Goal: Information Seeking & Learning: Learn about a topic

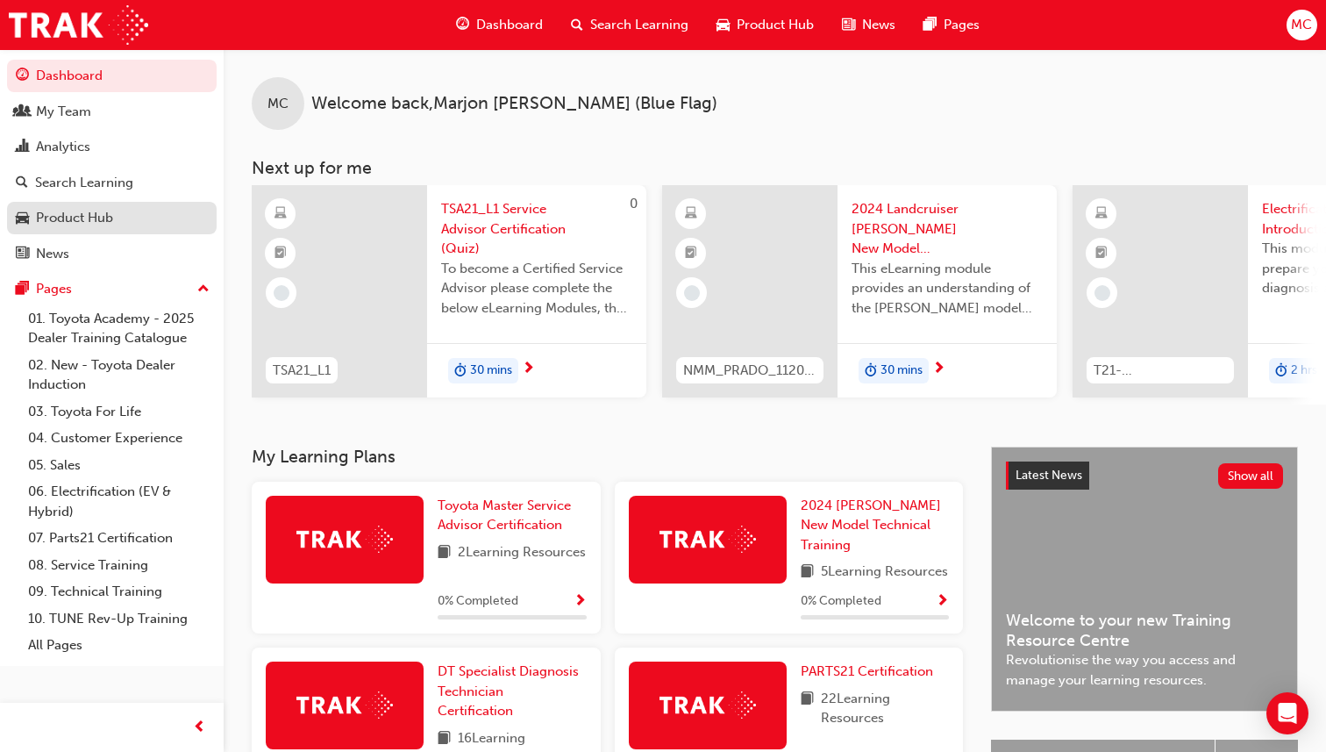
click at [122, 218] on div "Product Hub" at bounding box center [112, 218] width 192 height 22
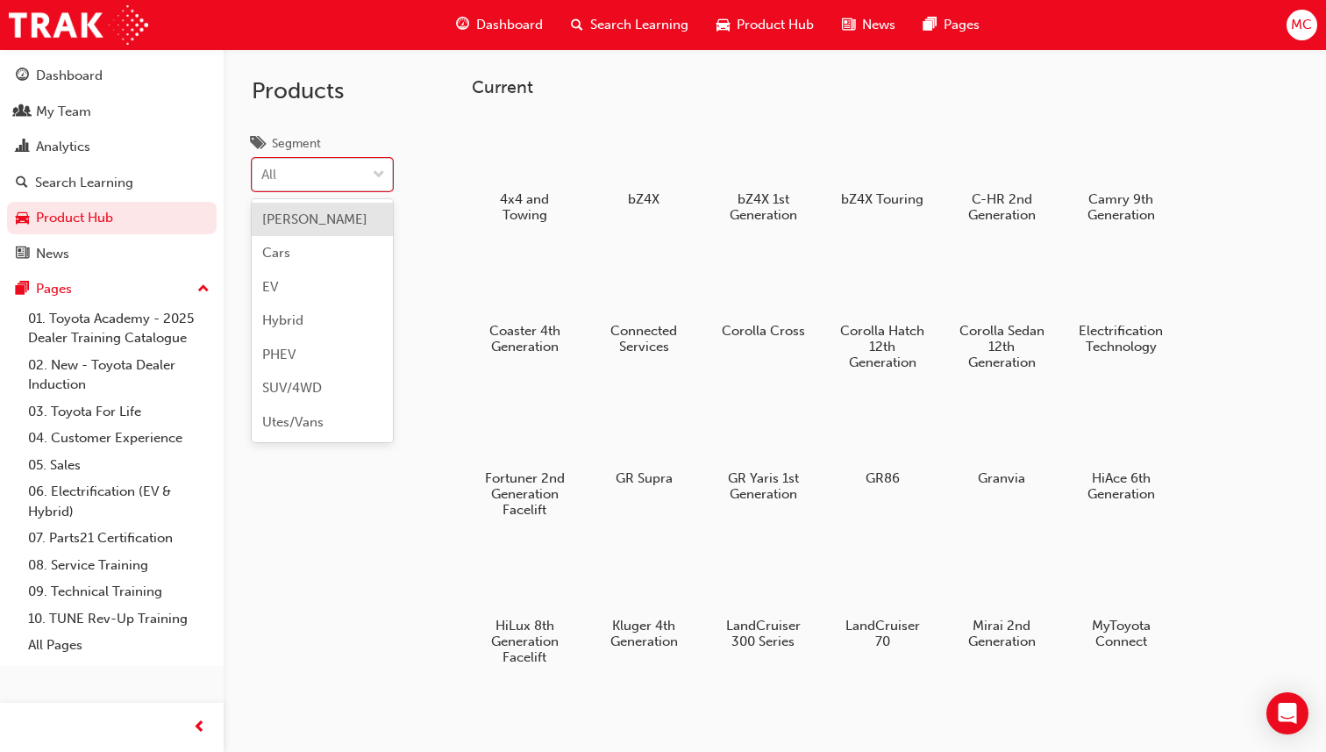
click at [355, 182] on div "All" at bounding box center [309, 175] width 113 height 31
click at [263, 182] on input "Segment option [PERSON_NAME] focused, 1 of 7. 7 results available. Use Up and D…" at bounding box center [262, 174] width 2 height 15
click at [331, 252] on div "Cars" at bounding box center [322, 253] width 141 height 34
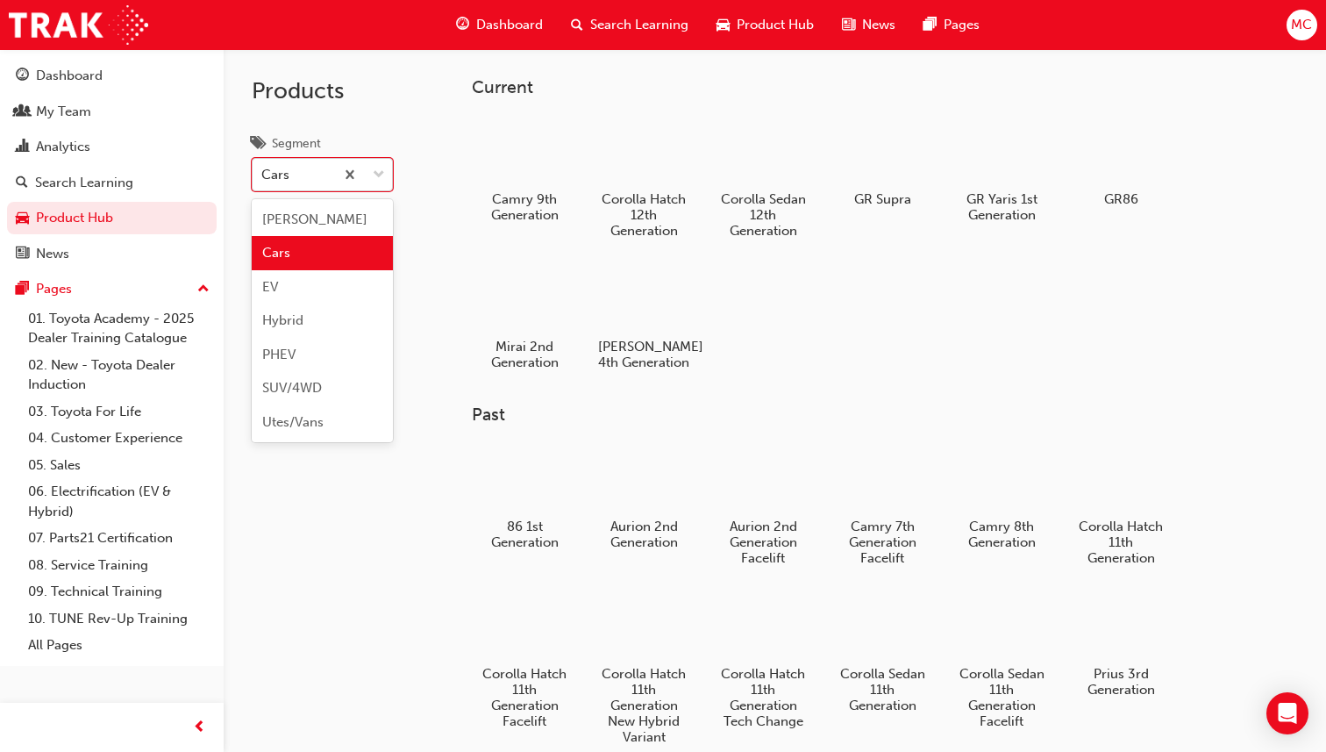
click at [377, 176] on span "down-icon" at bounding box center [379, 175] width 12 height 23
click at [263, 176] on input "Segment option Cars, selected. option Cars focused, 2 of 7. 7 results available…" at bounding box center [262, 174] width 2 height 15
click at [317, 326] on div "Hybrid" at bounding box center [322, 320] width 141 height 34
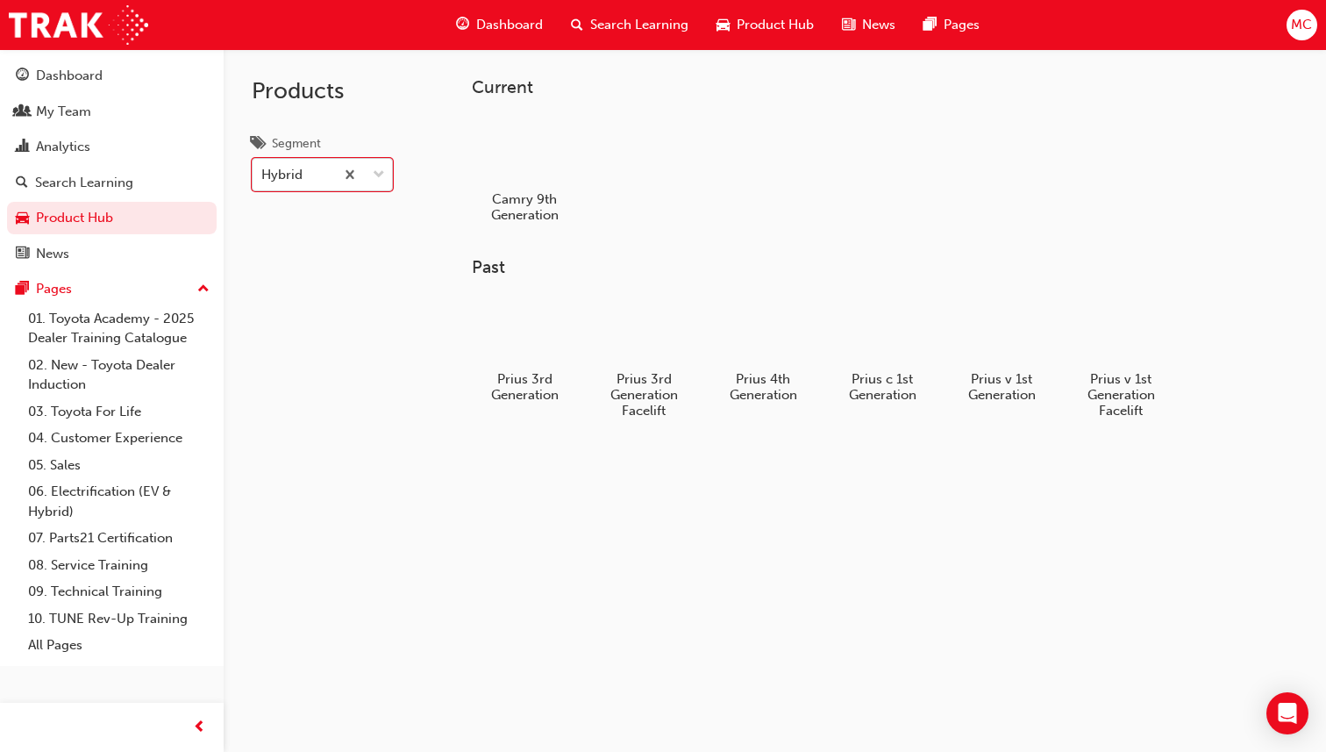
click at [379, 181] on span "down-icon" at bounding box center [379, 175] width 12 height 23
click at [263, 181] on input "Segment option Hybrid, selected. 0 results available. Select is focused ,type t…" at bounding box center [262, 174] width 2 height 15
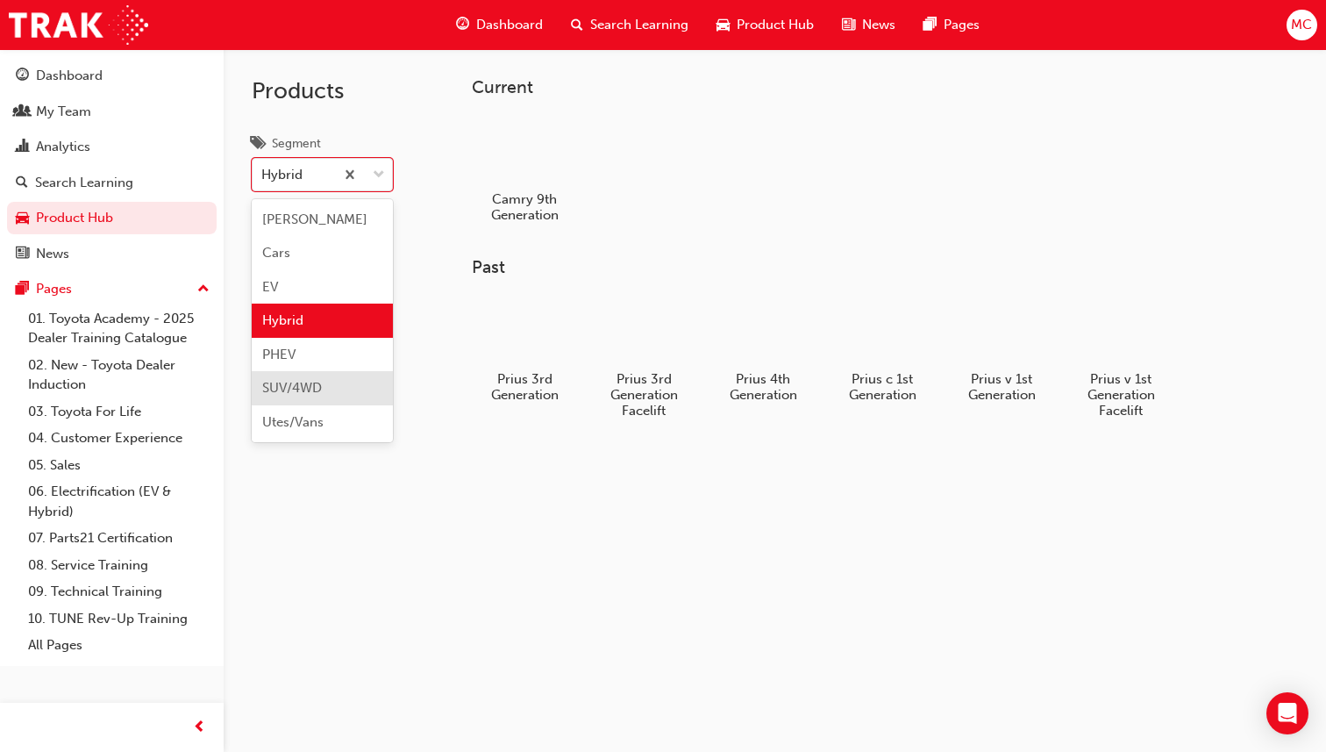
click at [313, 396] on span "SUV/4WD" at bounding box center [292, 388] width 60 height 16
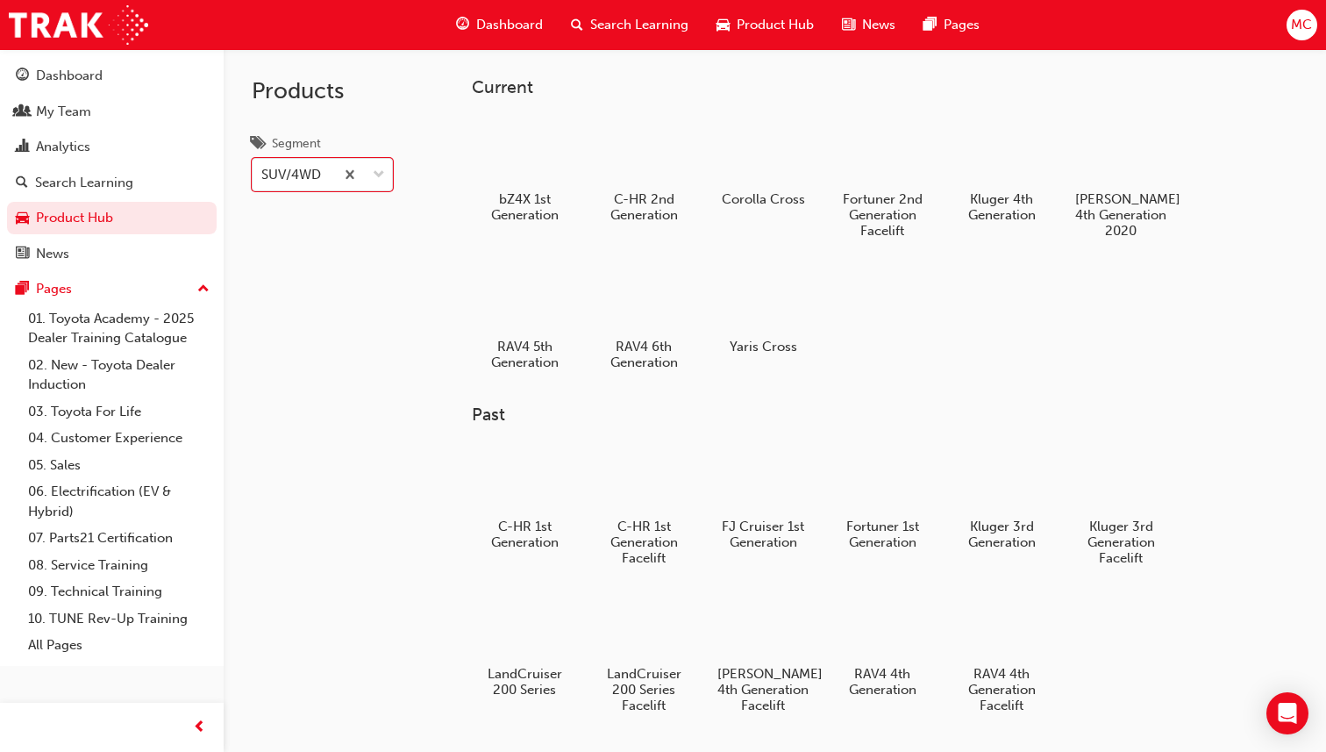
click at [313, 396] on div "Products Segment option SUV/4WD, selected. 0 results available. Select is focus…" at bounding box center [322, 425] width 197 height 752
click at [368, 171] on div at bounding box center [363, 175] width 58 height 32
click at [263, 171] on input "Segment SUV/4WD" at bounding box center [262, 174] width 2 height 15
click at [873, 159] on div at bounding box center [882, 150] width 97 height 70
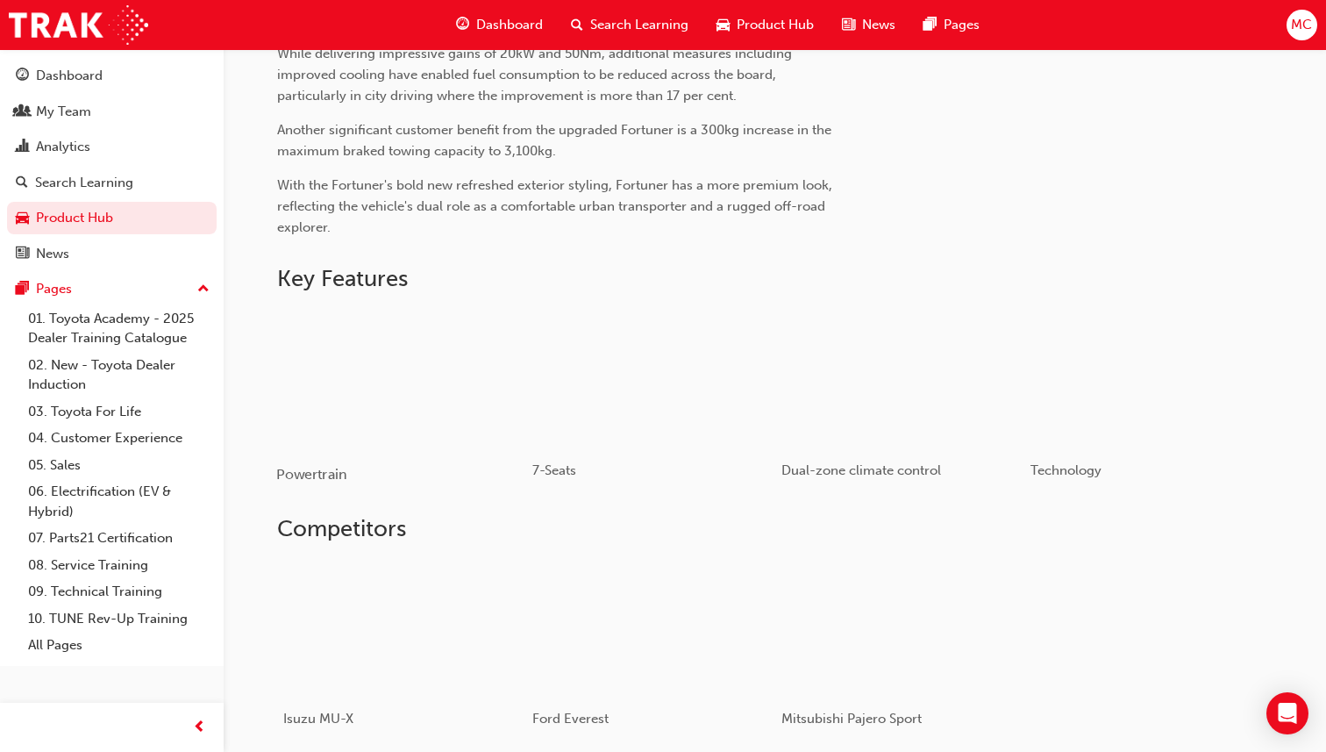
scroll to position [851, 0]
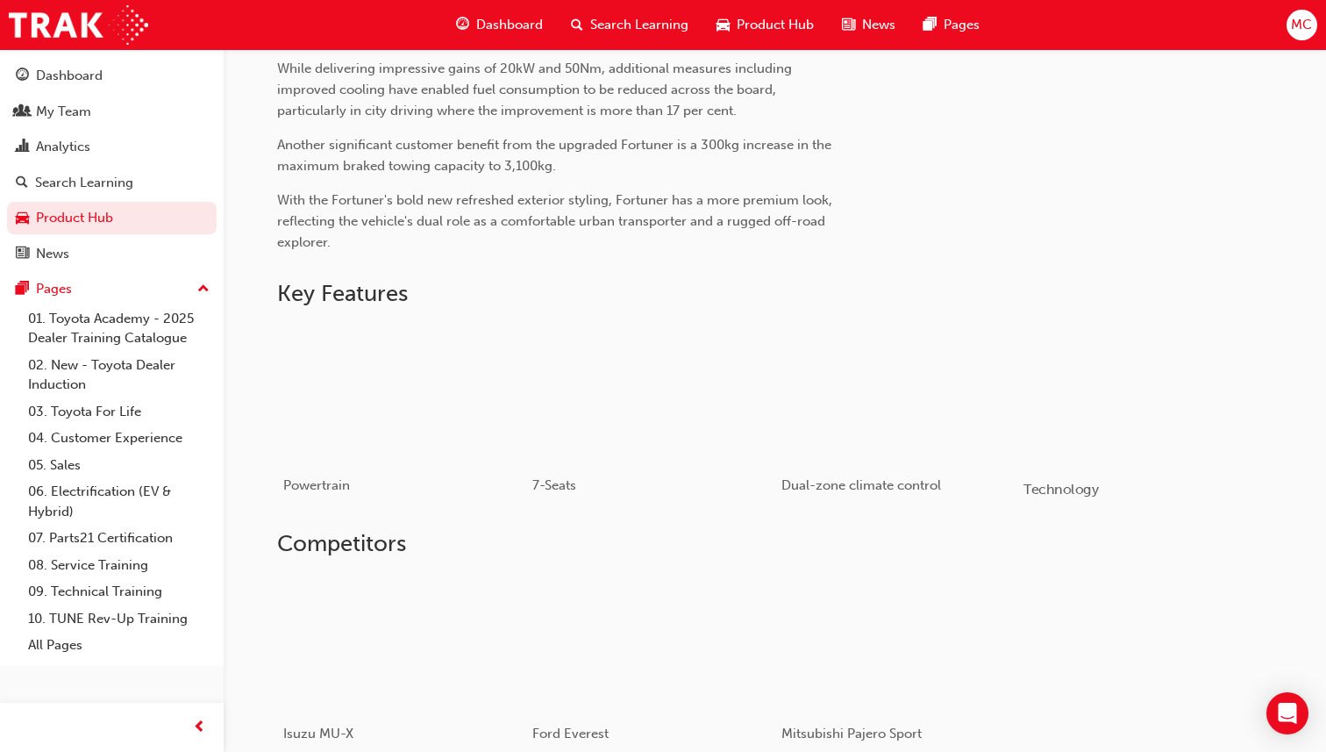
click at [1103, 426] on div "button" at bounding box center [1148, 393] width 250 height 140
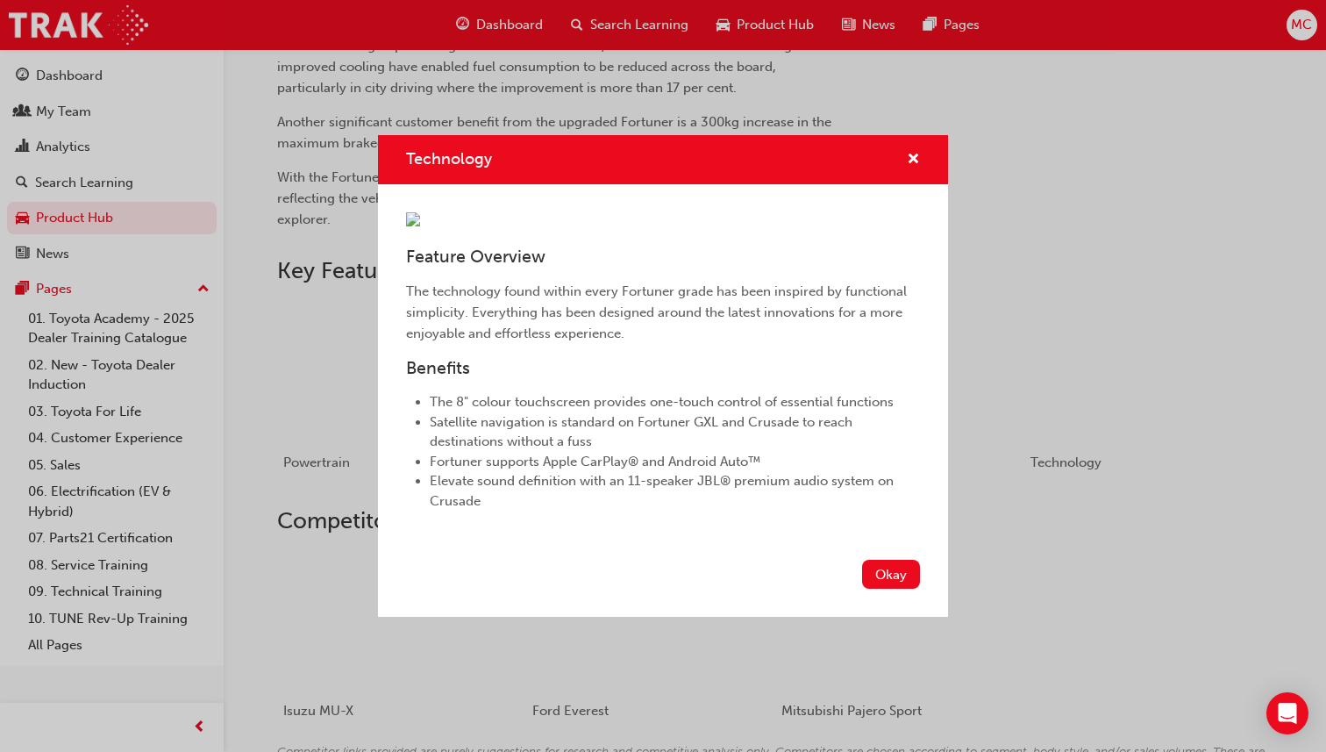
scroll to position [888, 0]
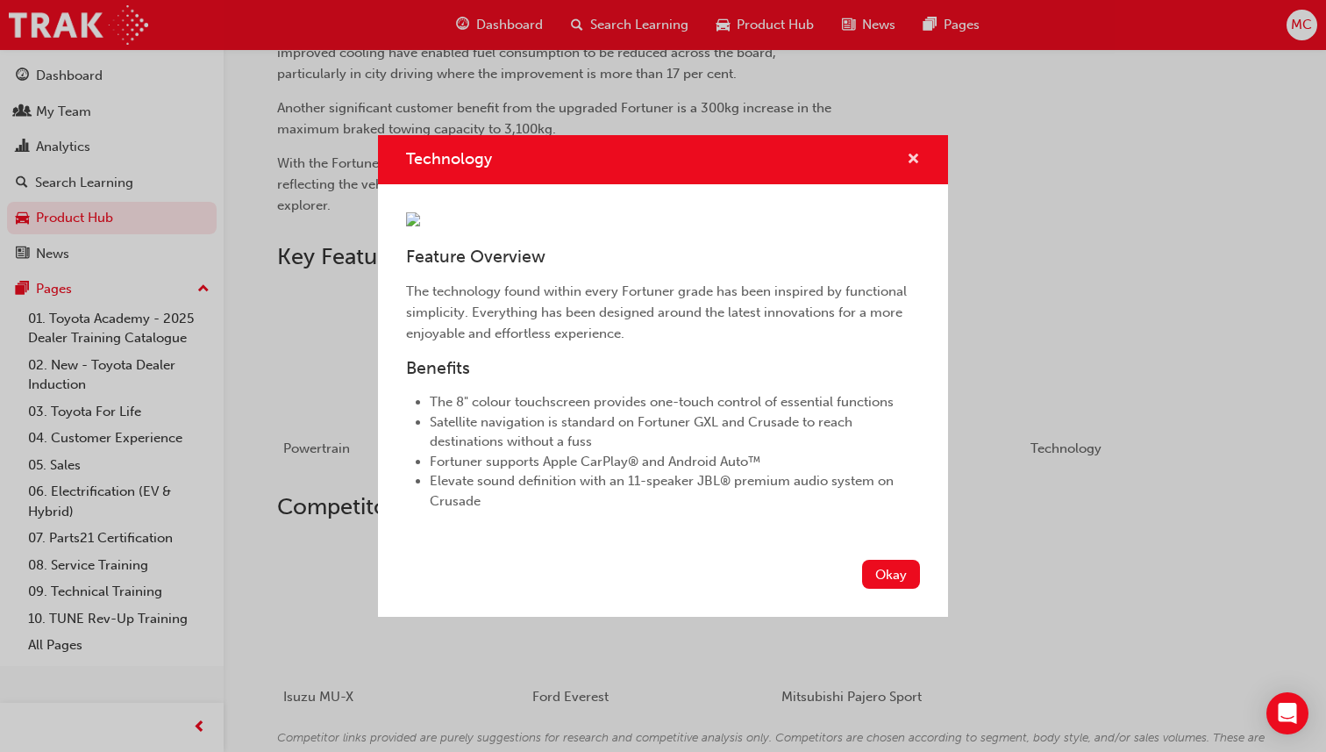
click at [918, 153] on span "cross-icon" at bounding box center [913, 161] width 13 height 16
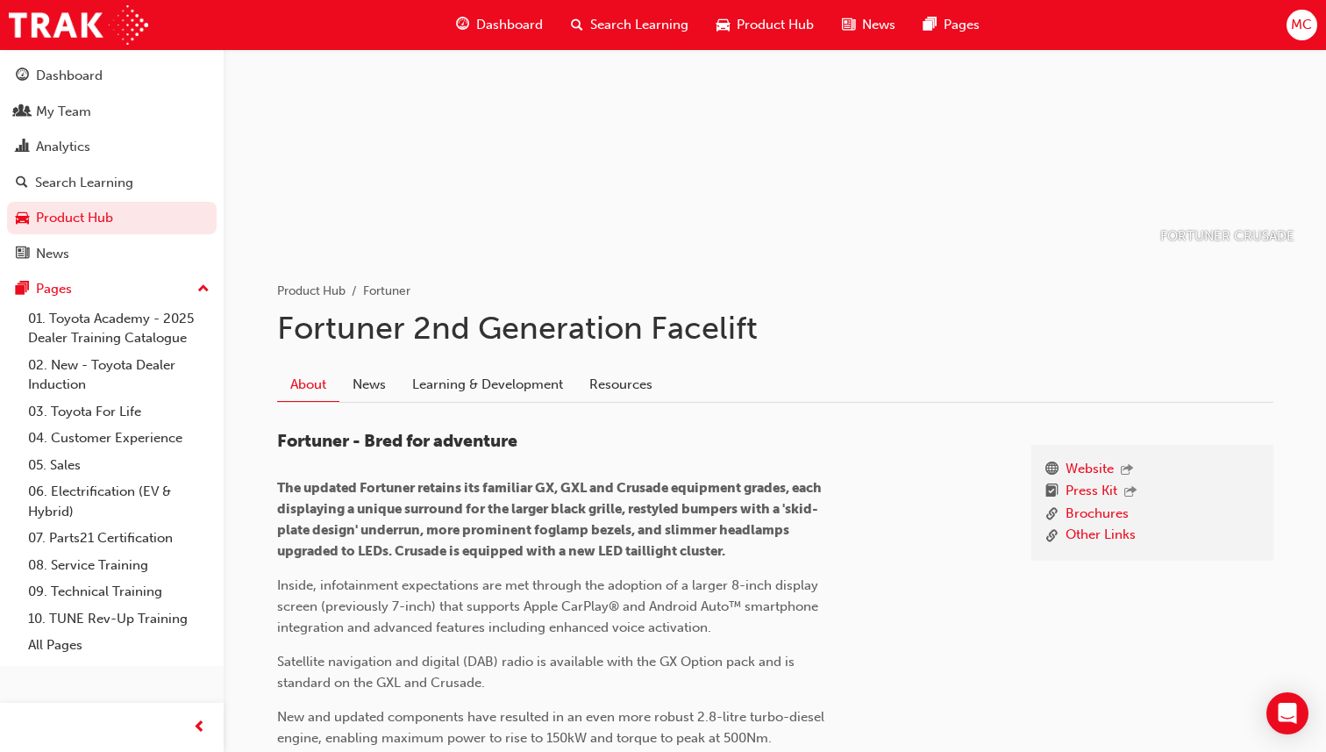
scroll to position [149, 0]
click at [482, 390] on link "Learning & Development" at bounding box center [487, 382] width 177 height 33
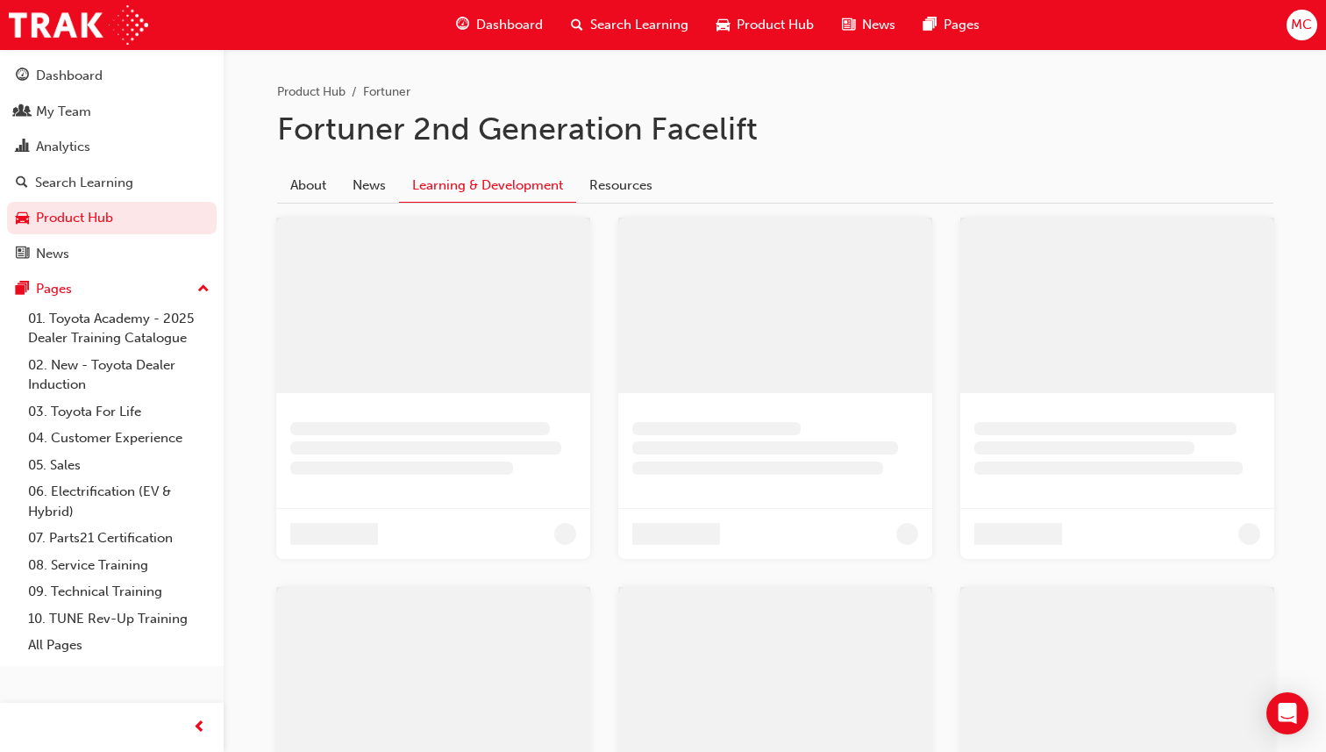
scroll to position [174, 0]
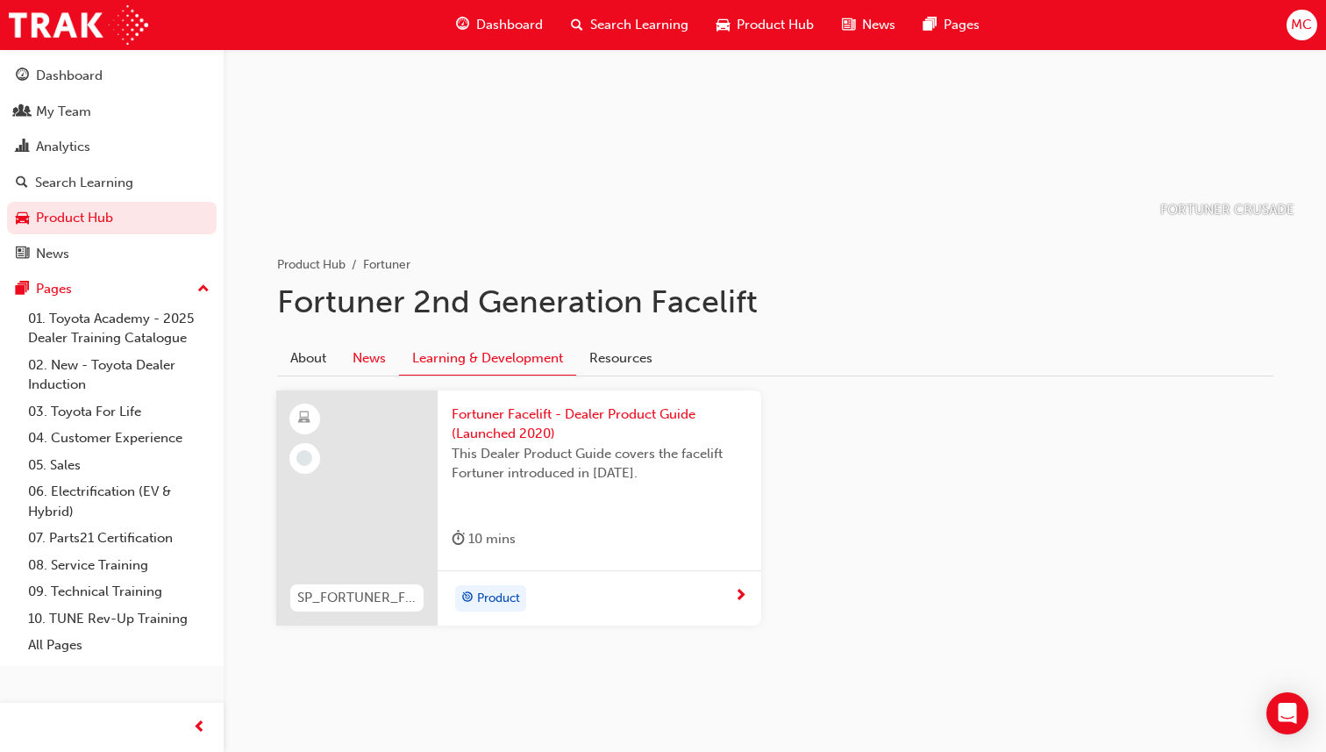
click at [381, 354] on link "News" at bounding box center [369, 357] width 60 height 33
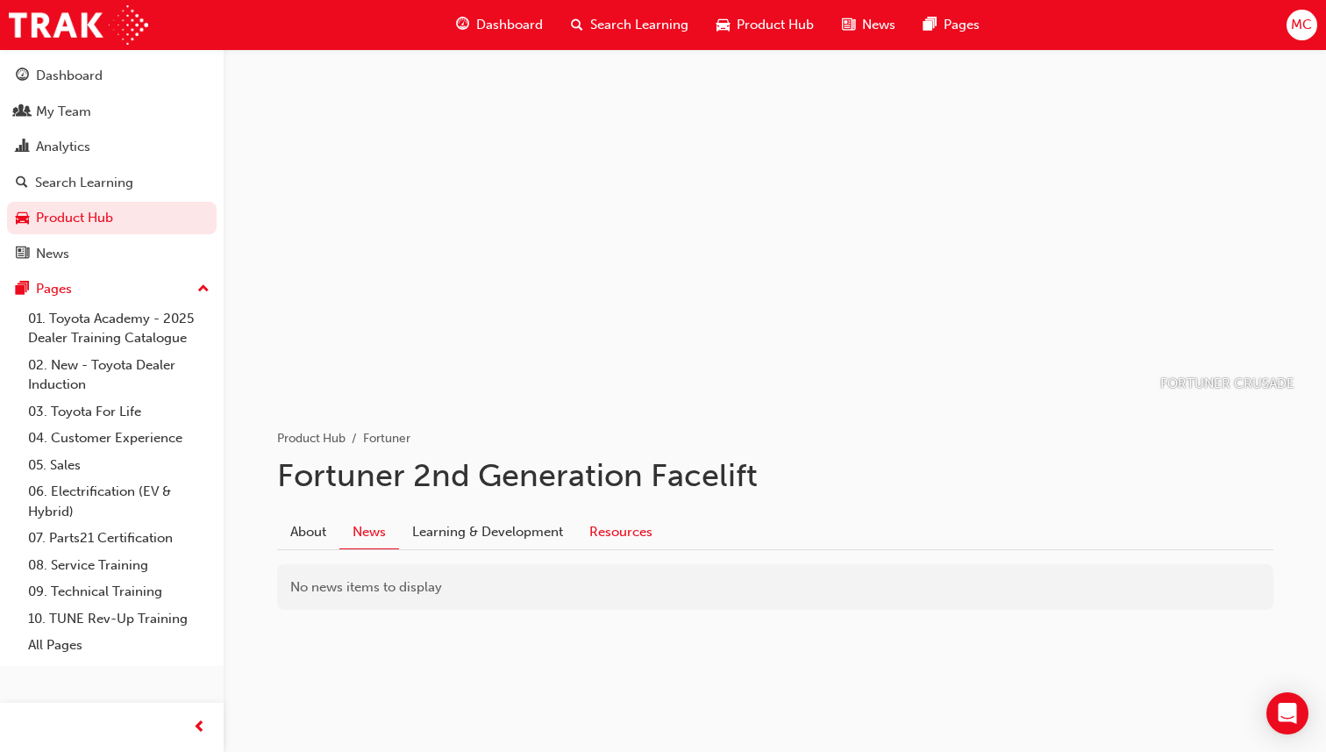
click at [650, 522] on link "Resources" at bounding box center [620, 531] width 89 height 33
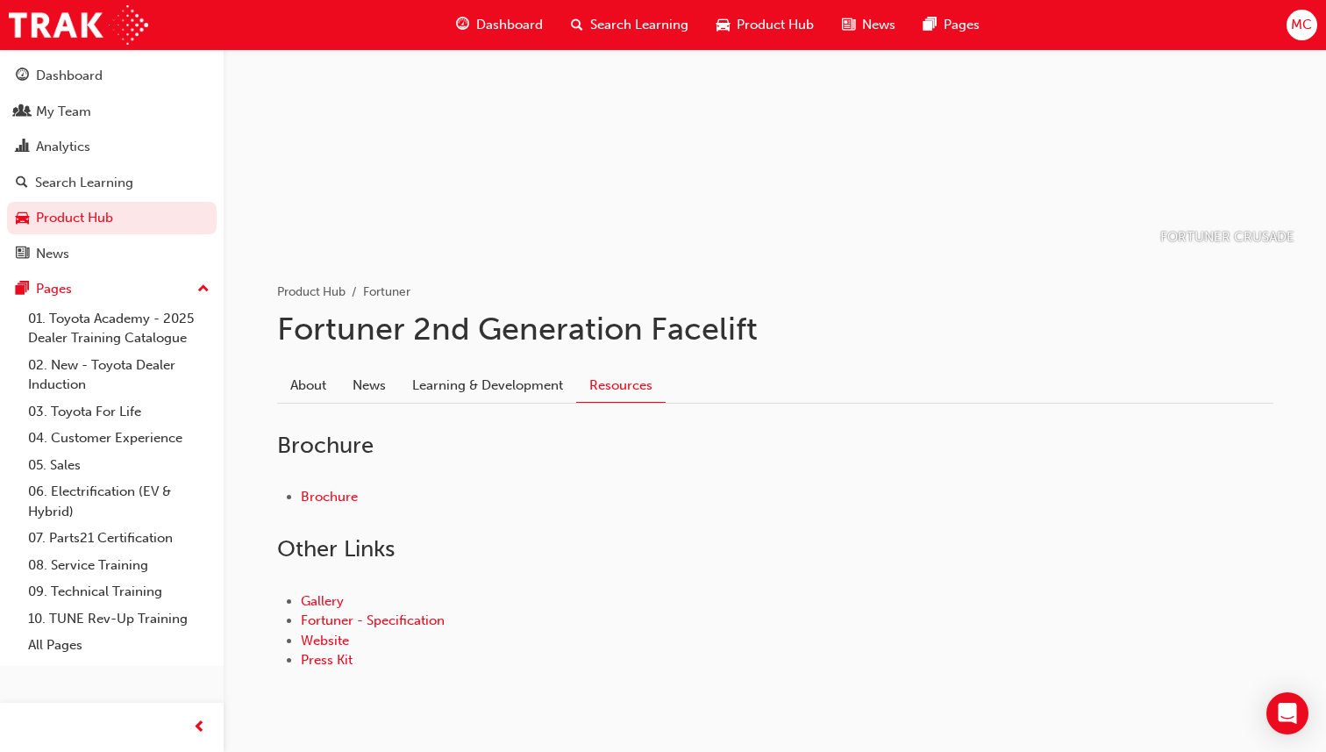
scroll to position [192, 0]
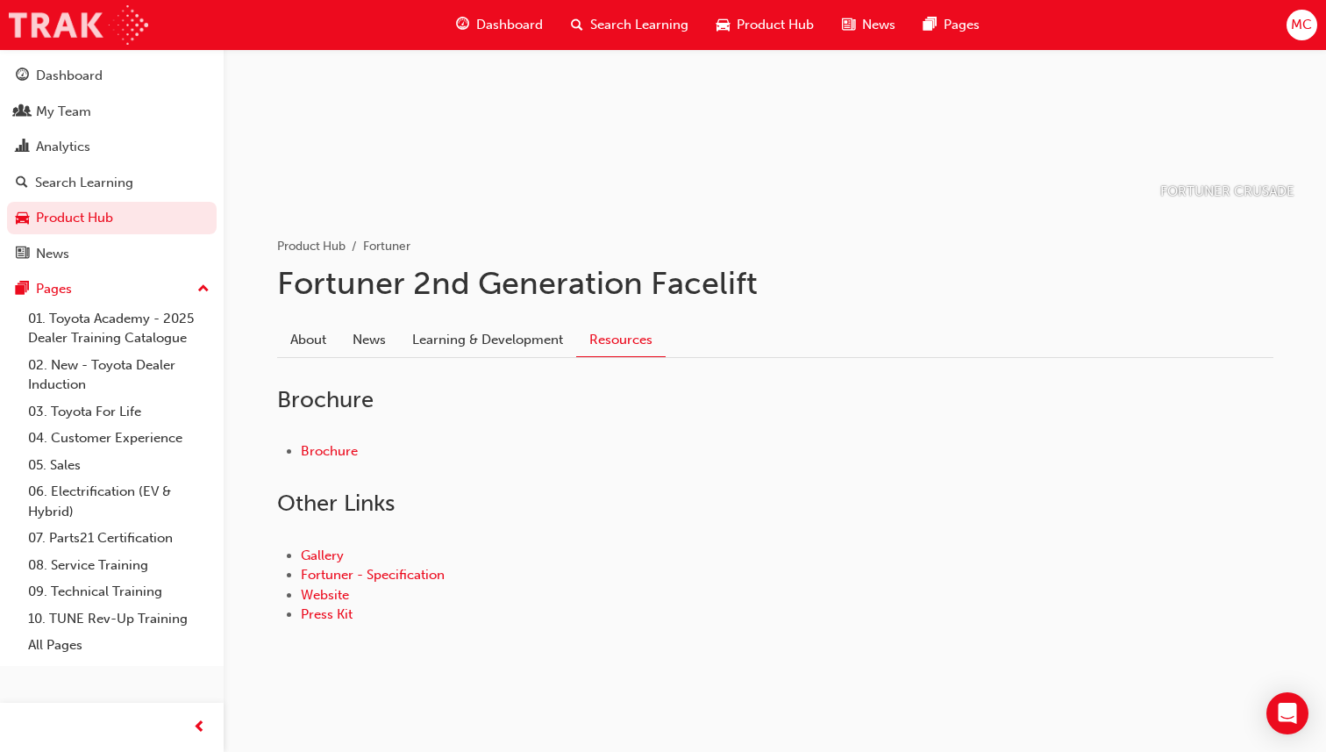
click at [53, 18] on img at bounding box center [78, 24] width 139 height 39
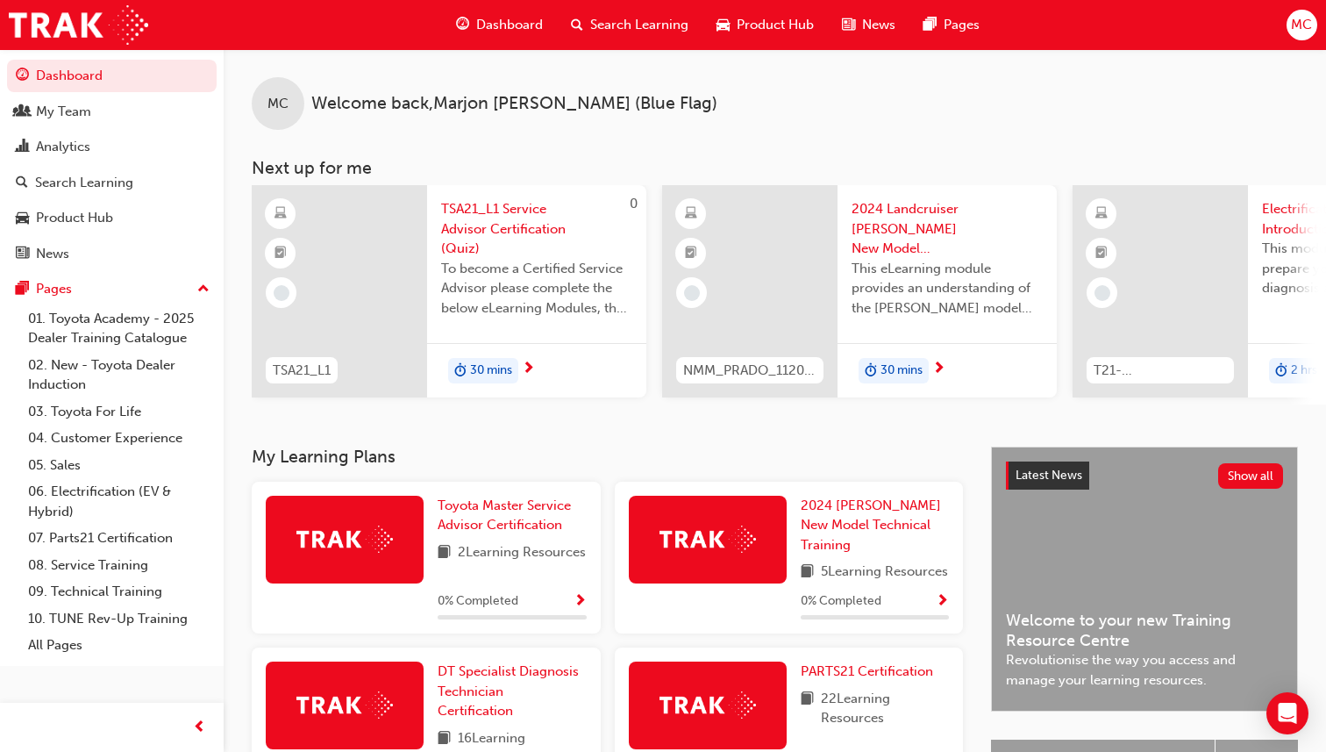
click at [1301, 10] on div "MC" at bounding box center [1302, 25] width 31 height 31
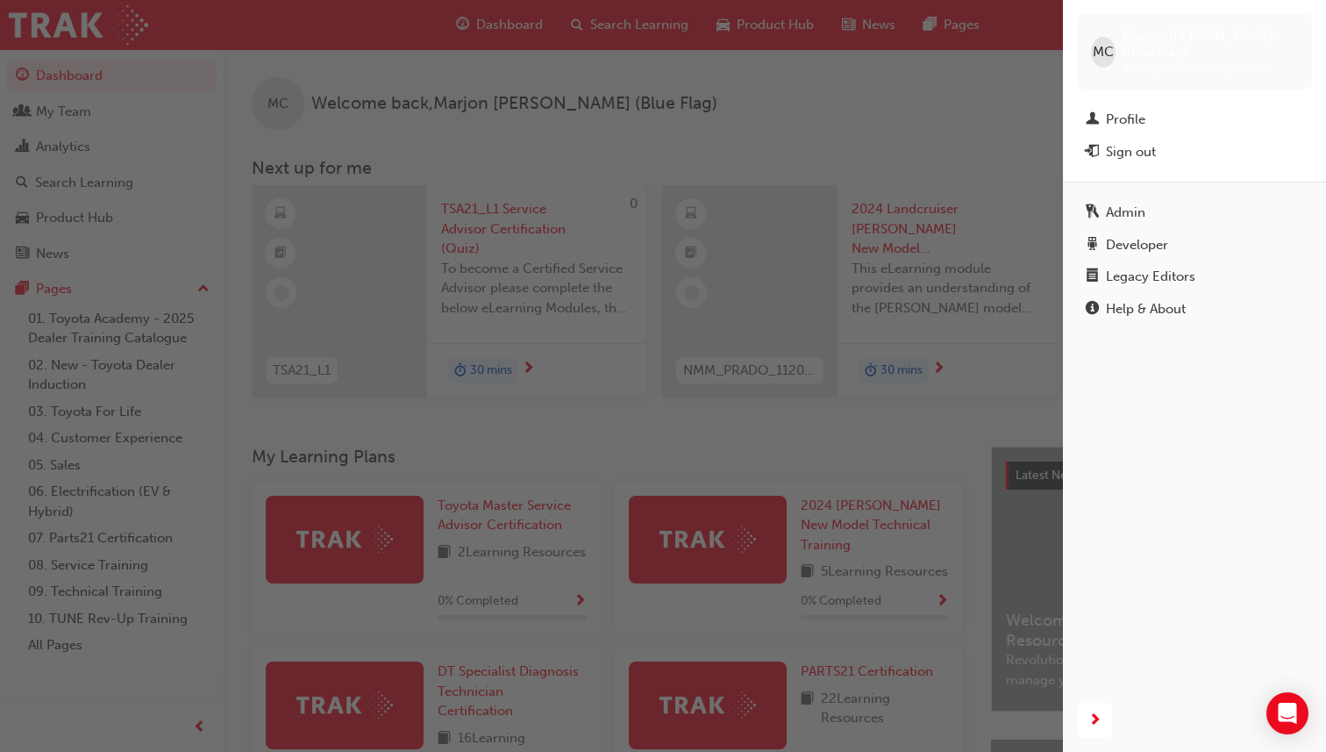
click at [1301, 18] on div "MC [PERSON_NAME] (Blue Flag) bf.marjon.[PERSON_NAME]" at bounding box center [1194, 51] width 235 height 75
